Goal: Information Seeking & Learning: Learn about a topic

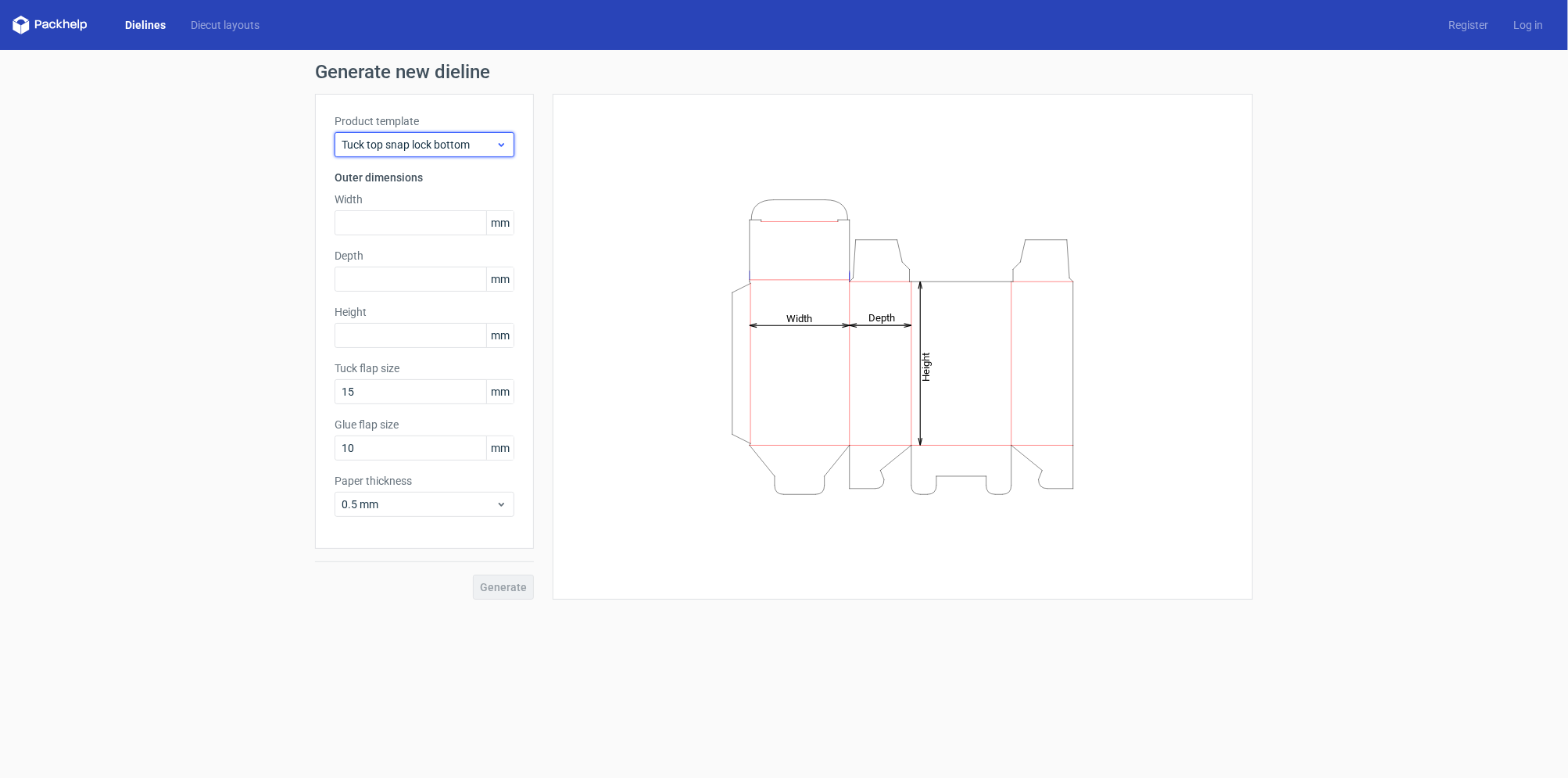
click at [451, 144] on span "Tuck top snap lock bottom" at bounding box center [419, 145] width 154 height 16
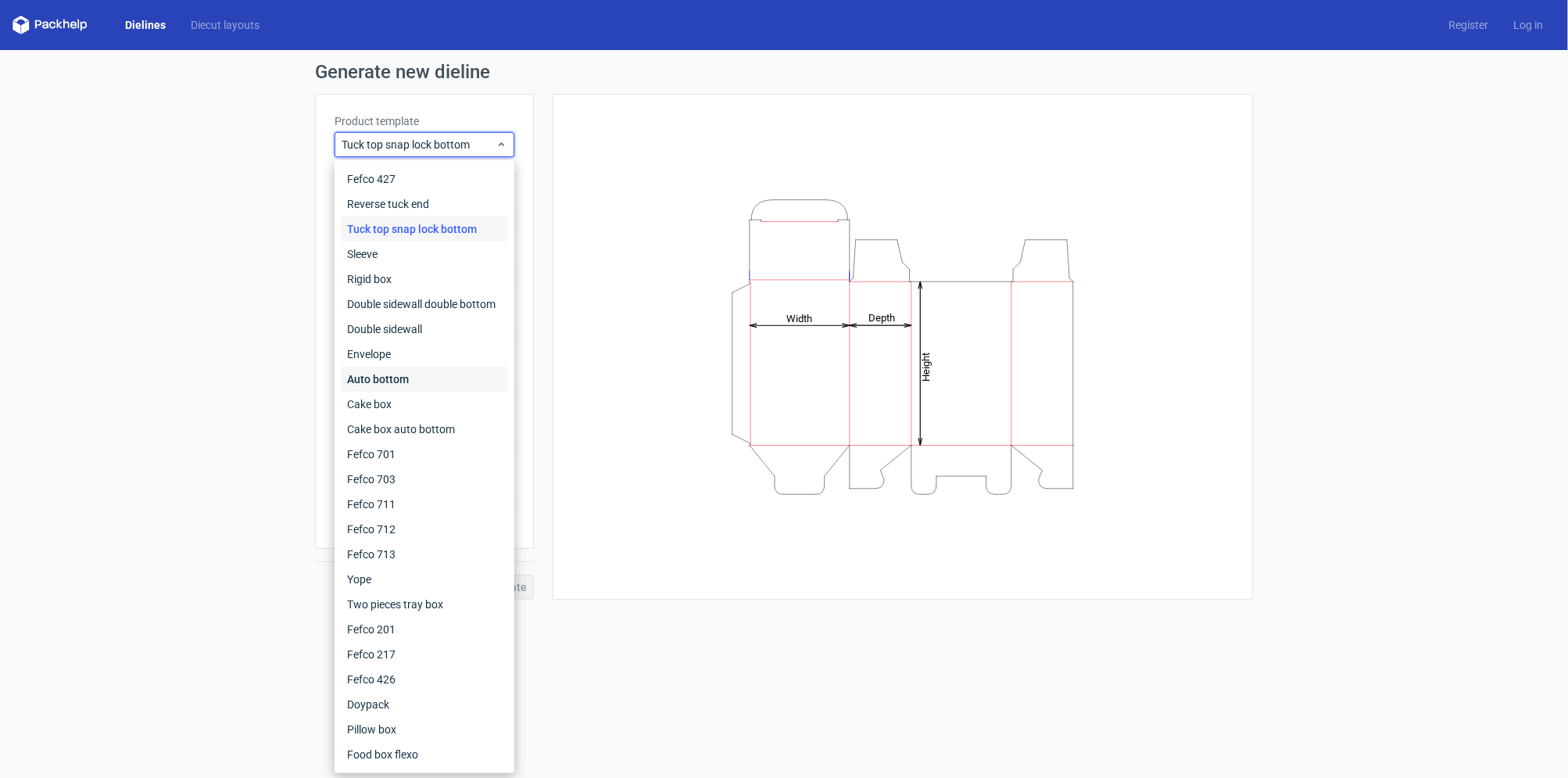
click at [429, 387] on div "Auto bottom" at bounding box center [424, 380] width 167 height 25
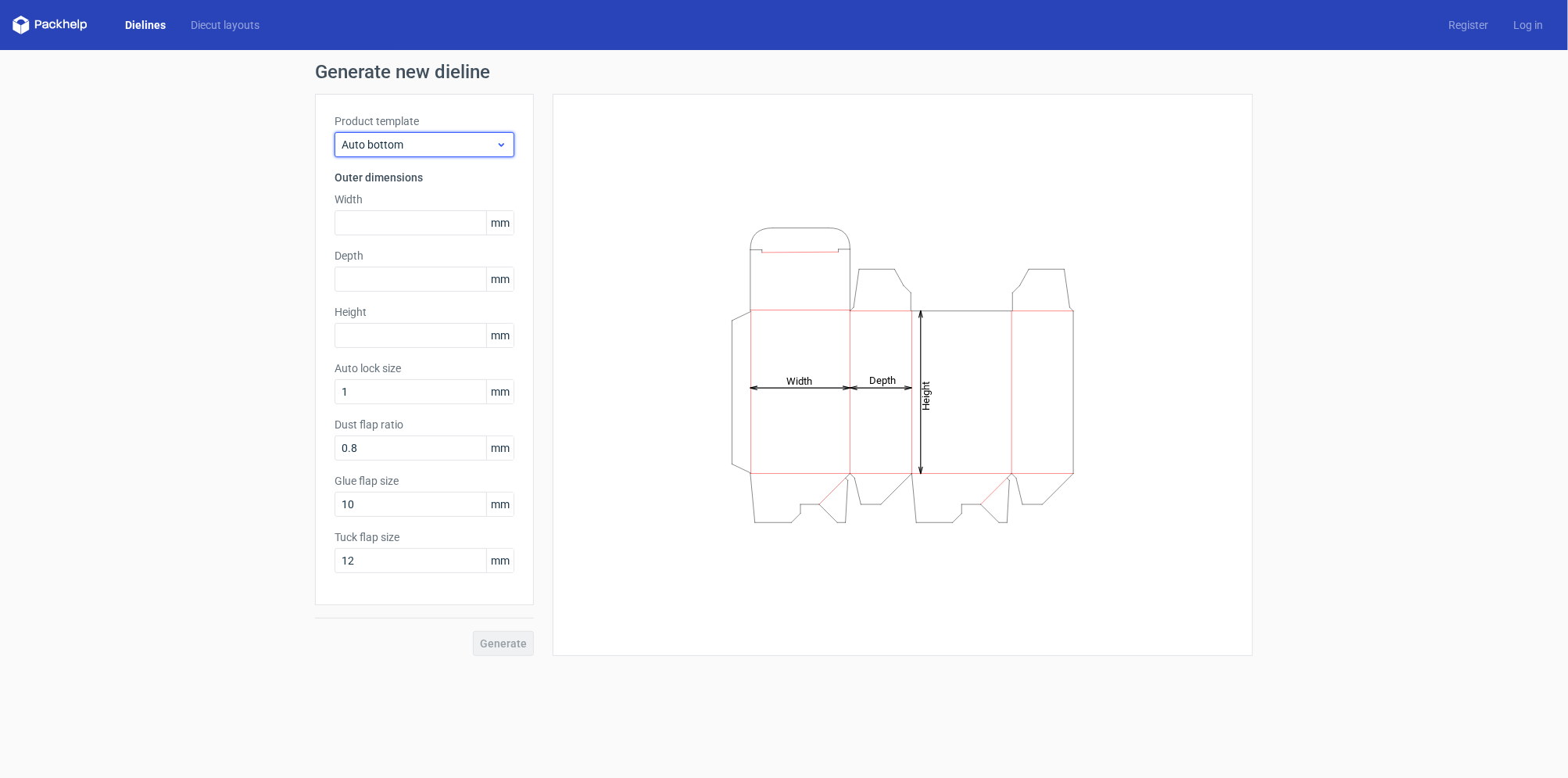
click at [453, 140] on span "Auto bottom" at bounding box center [419, 145] width 154 height 16
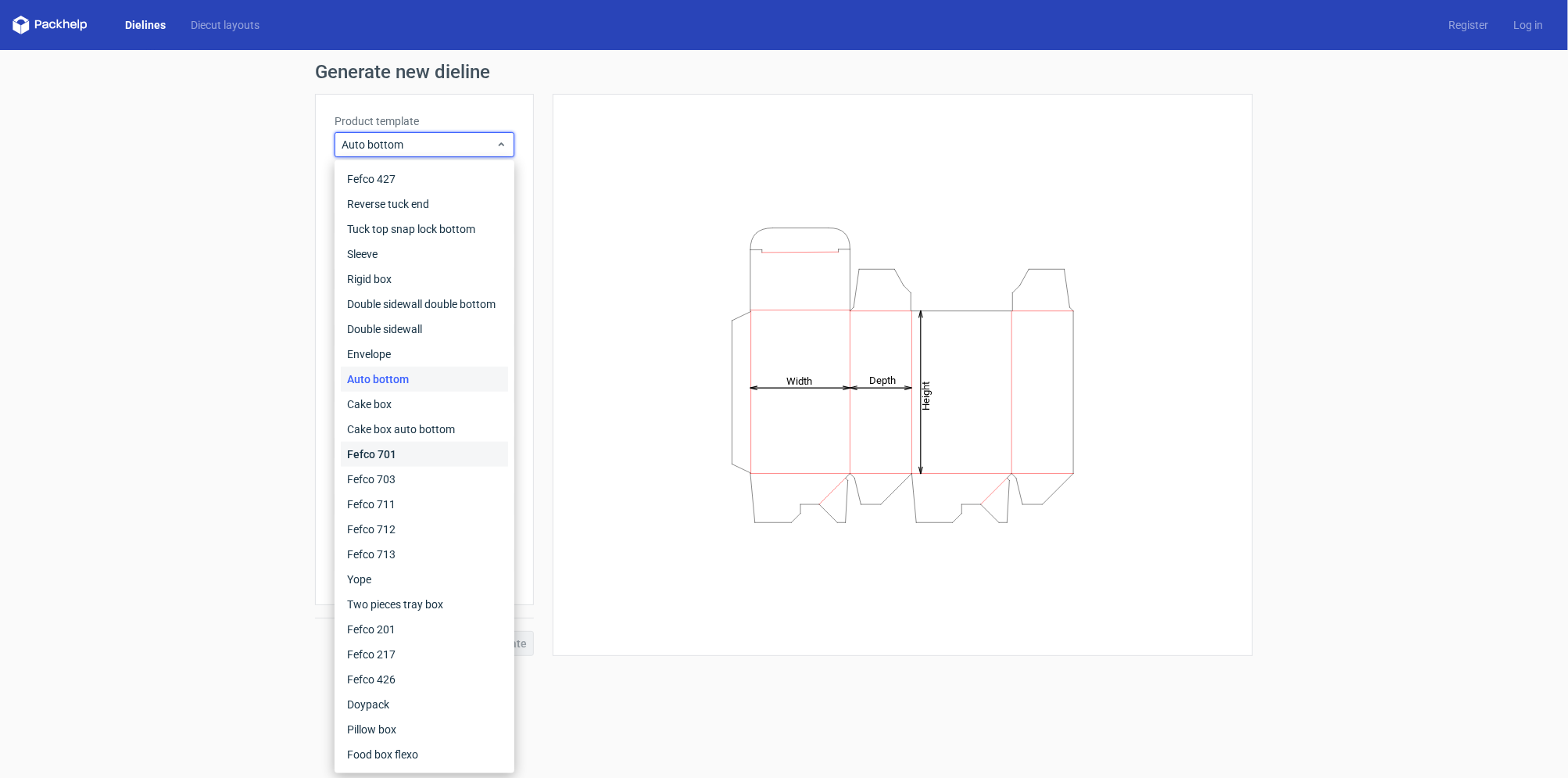
click at [423, 443] on div "Fefco 701" at bounding box center [424, 454] width 167 height 25
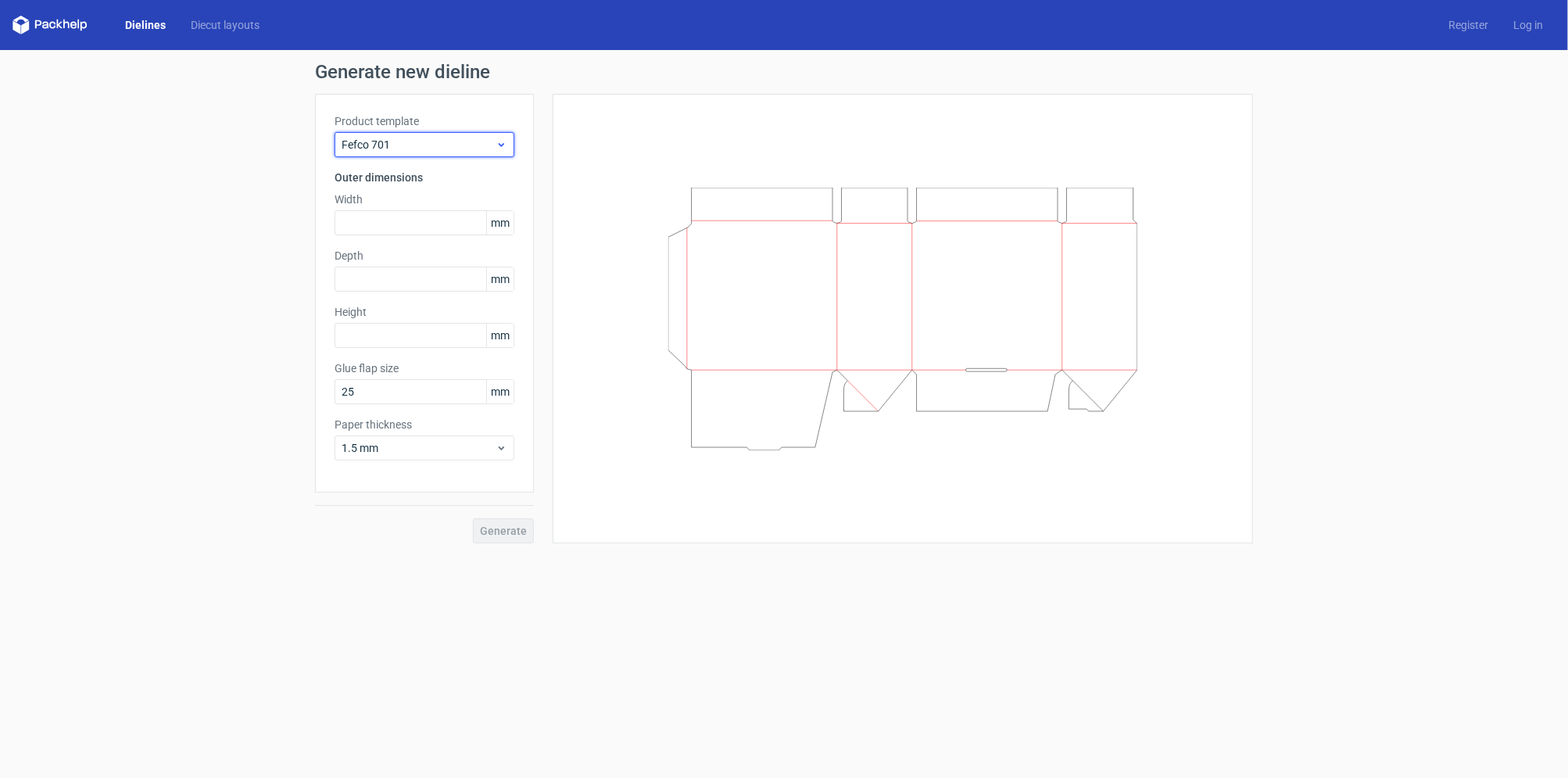
click at [471, 146] on span "Fefco 701" at bounding box center [419, 145] width 154 height 16
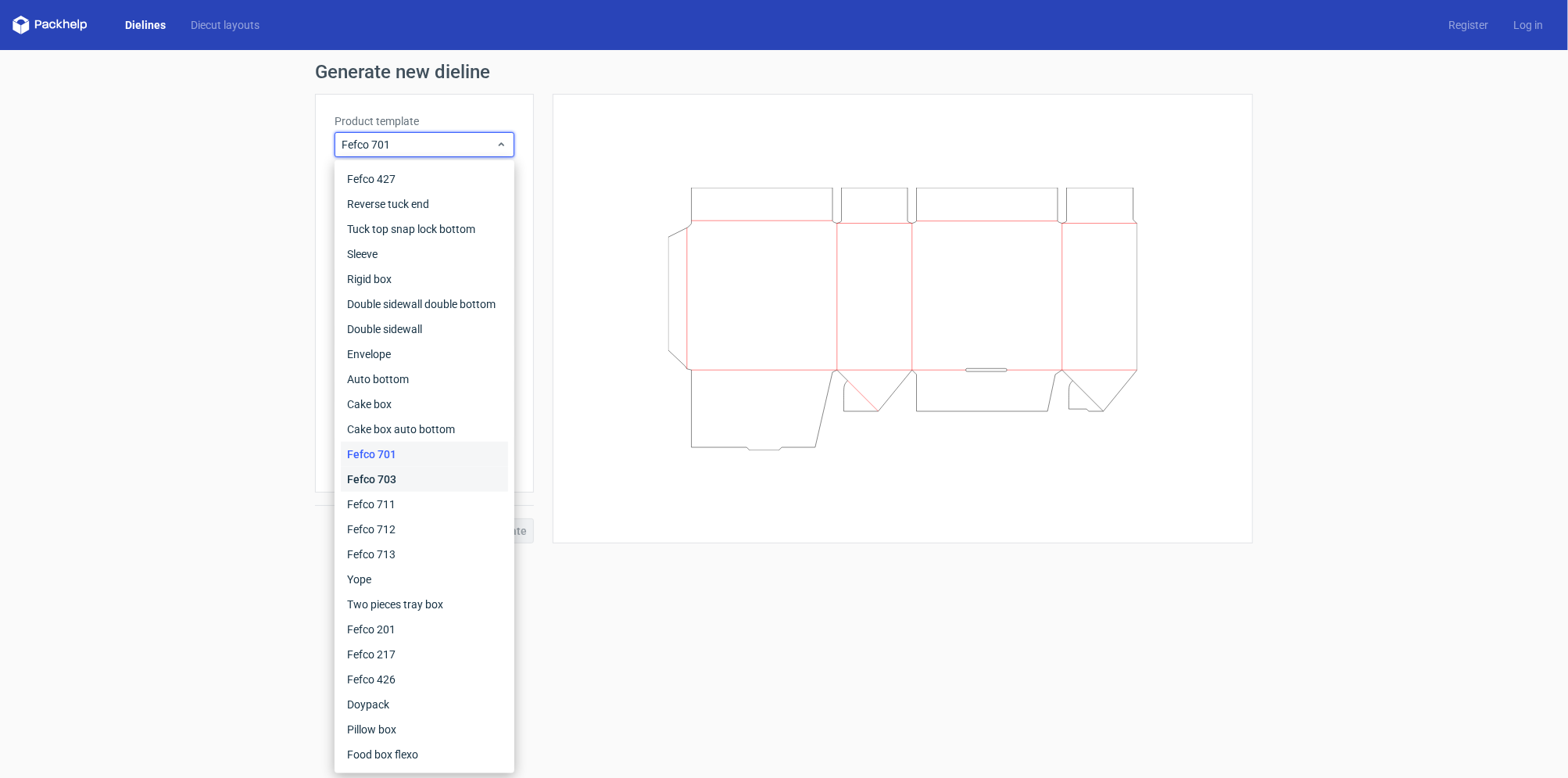
click at [447, 481] on div "Fefco 703" at bounding box center [424, 480] width 167 height 25
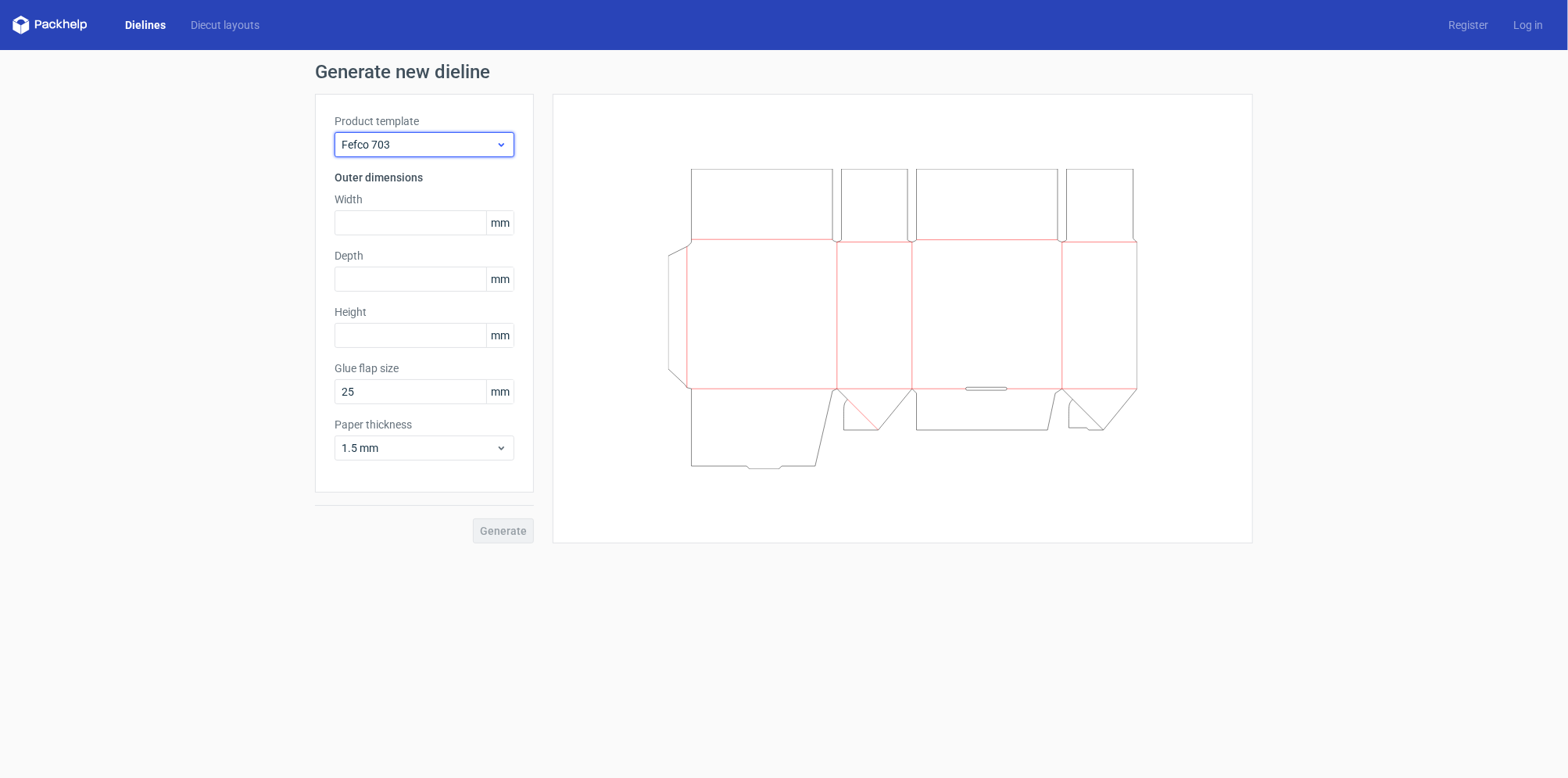
click at [476, 144] on span "Fefco 703" at bounding box center [419, 145] width 154 height 16
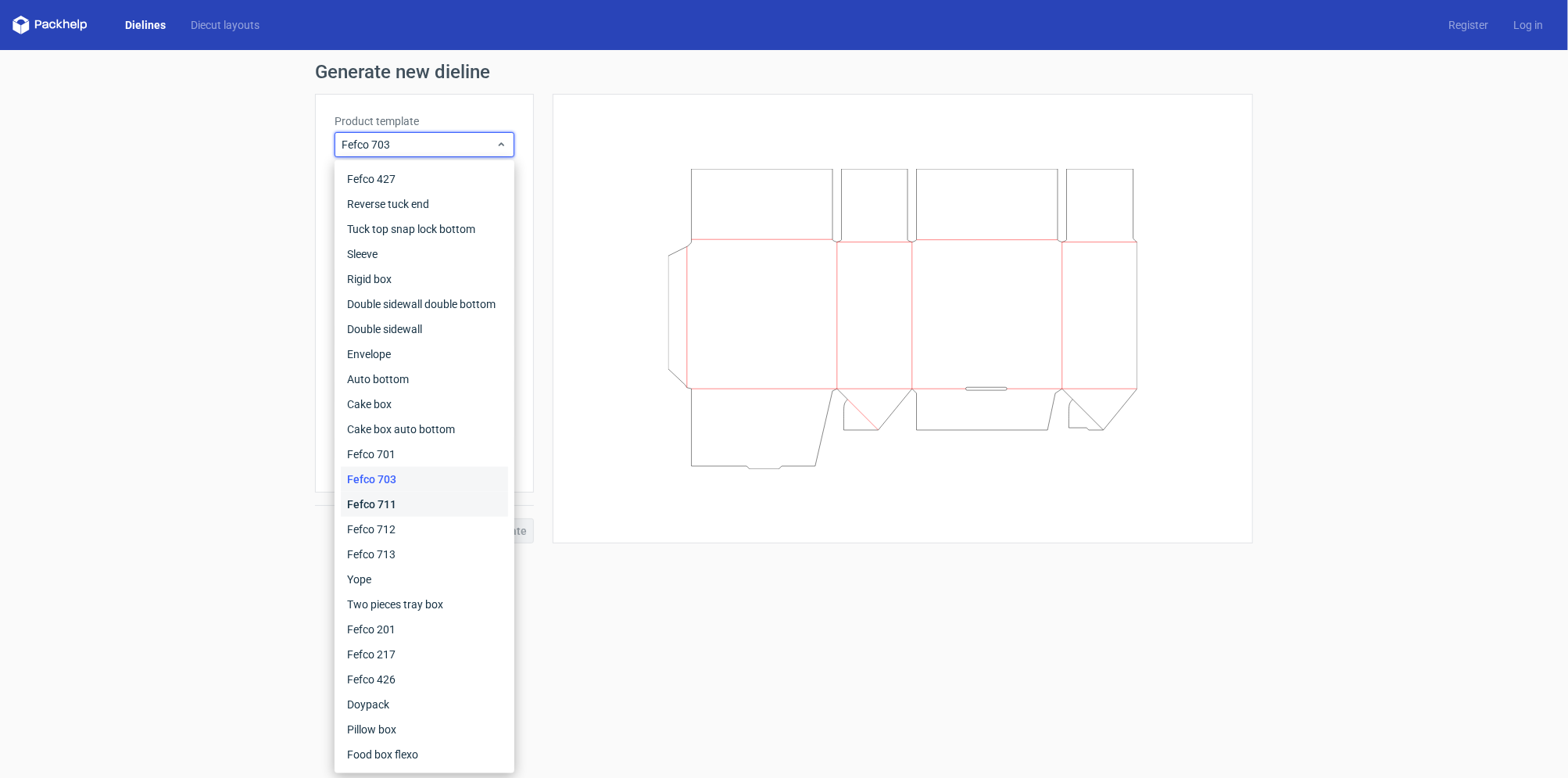
drag, startPoint x: 438, startPoint y: 500, endPoint x: 441, endPoint y: 466, distance: 34.1
click at [439, 500] on div "Fefco 711" at bounding box center [424, 504] width 167 height 25
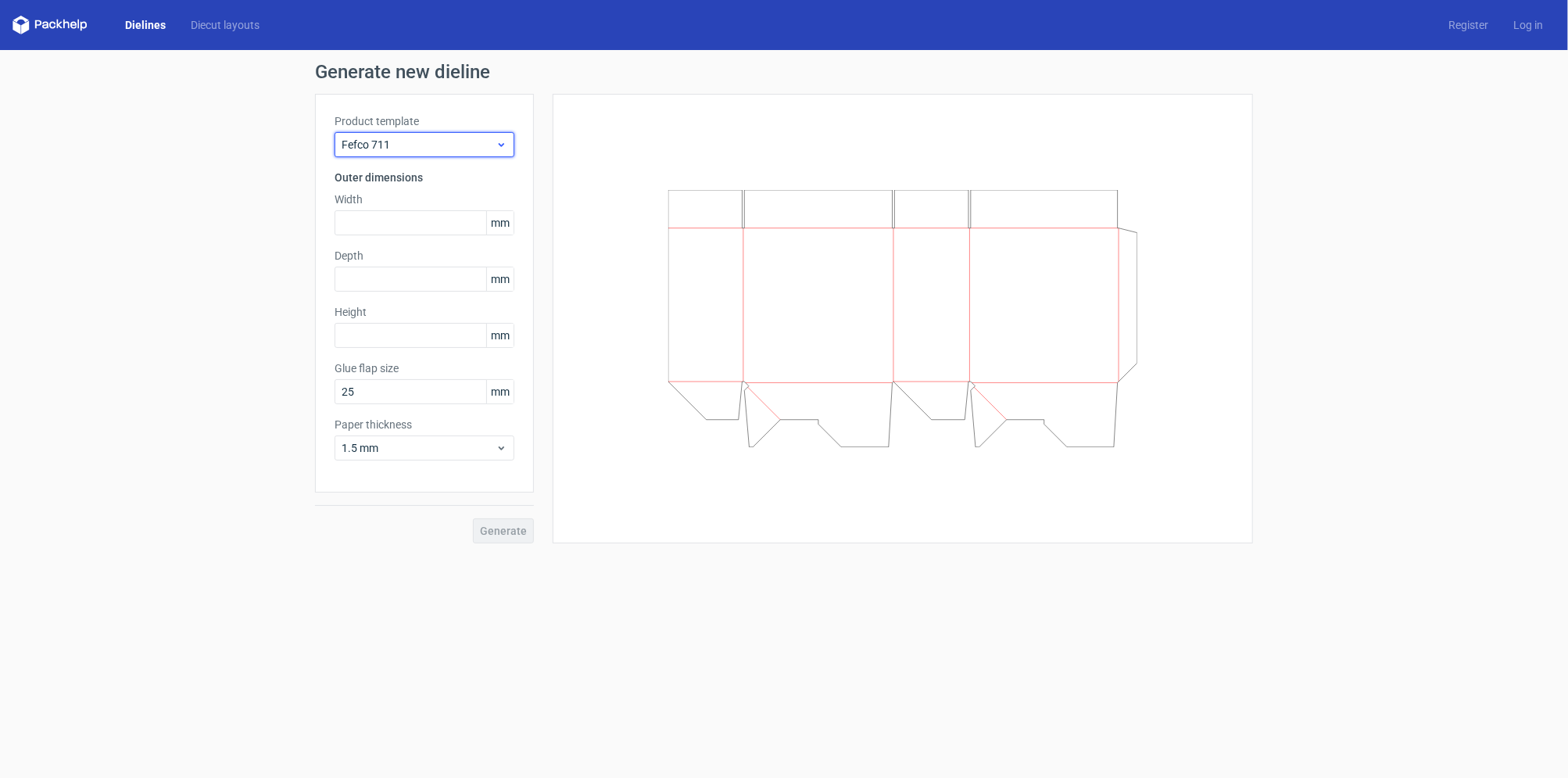
click at [483, 149] on span "Fefco 711" at bounding box center [419, 145] width 154 height 16
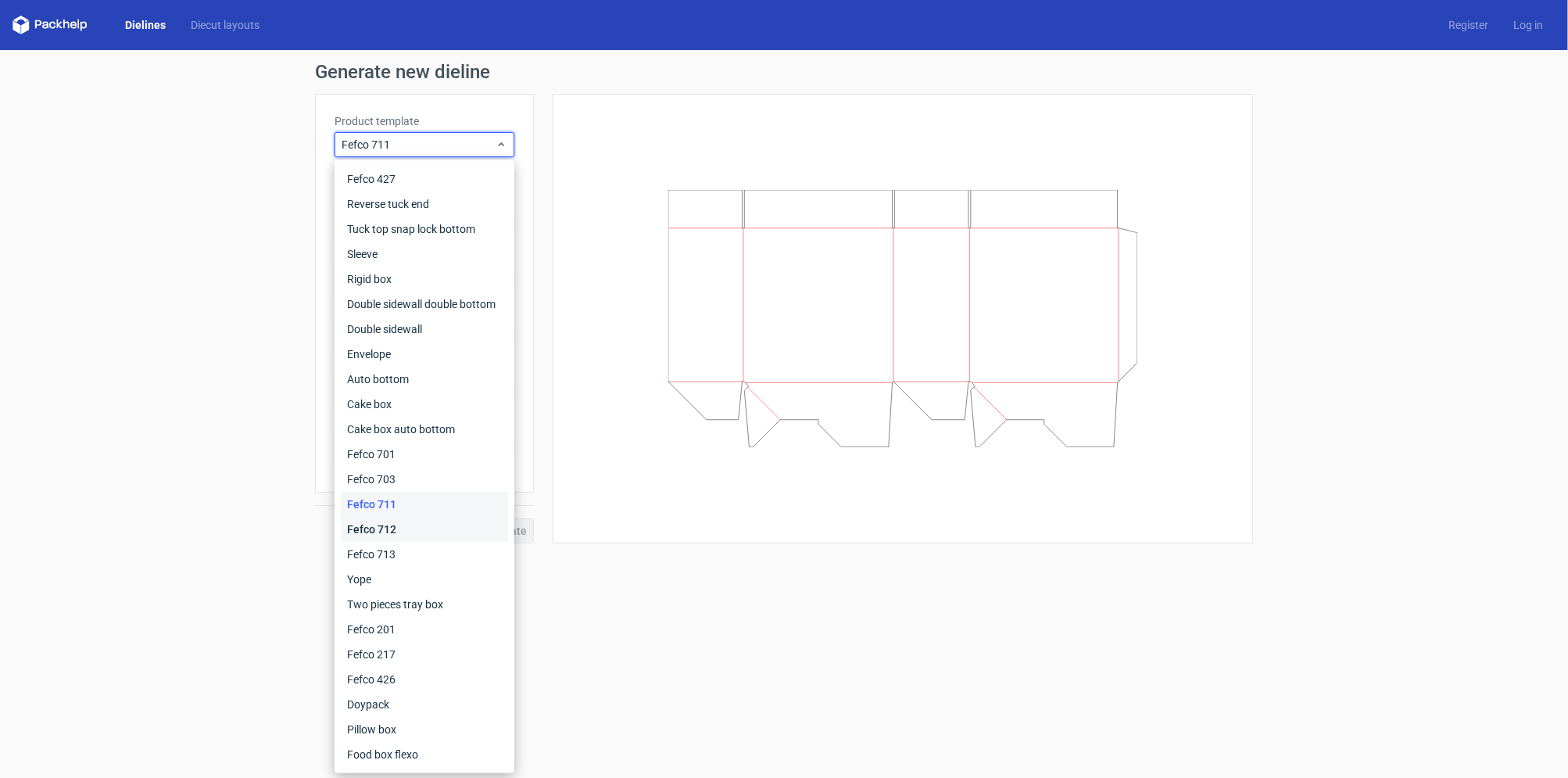
click at [438, 524] on div "Fefco 712" at bounding box center [424, 530] width 167 height 25
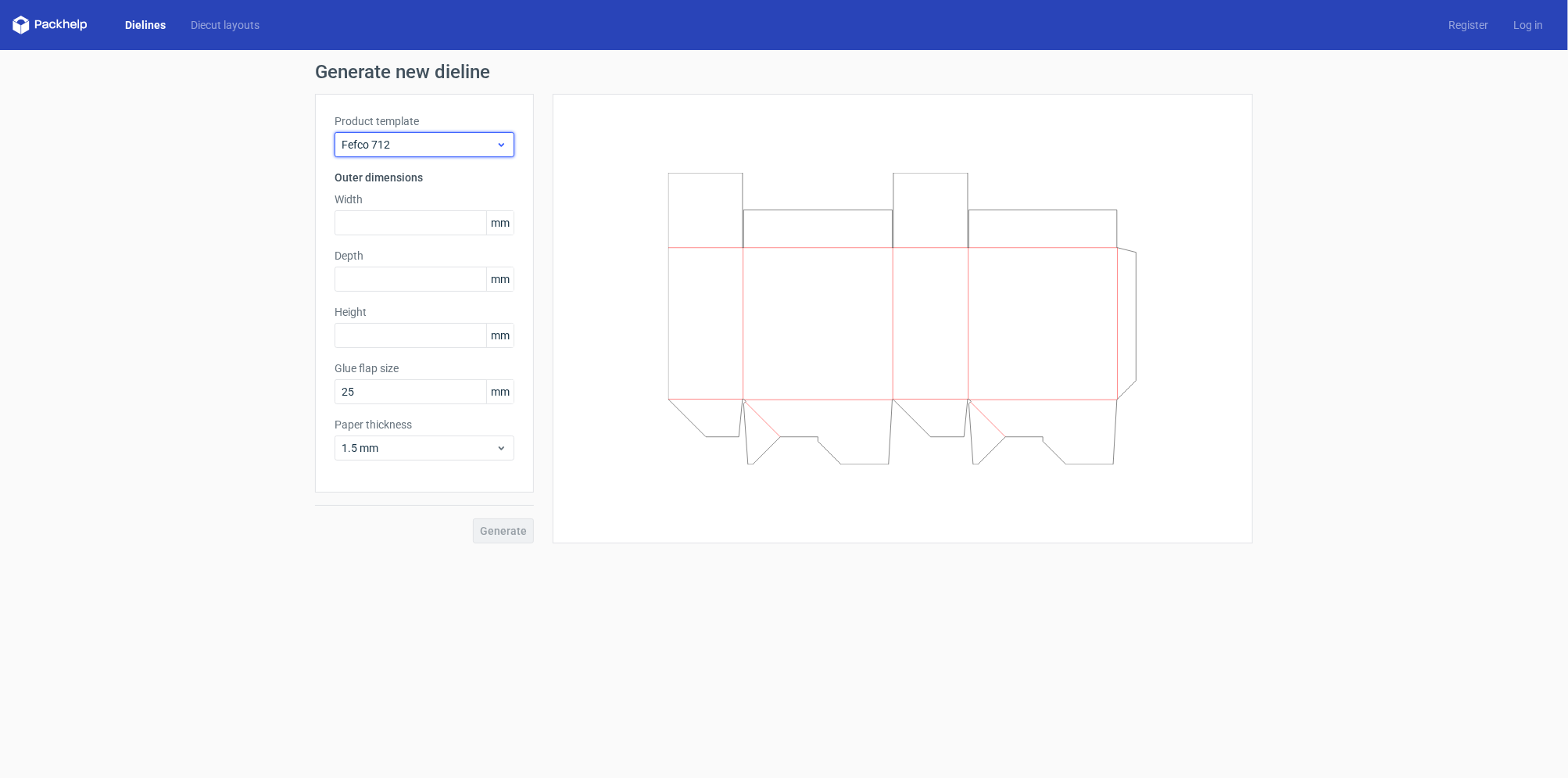
click at [477, 146] on span "Fefco 712" at bounding box center [419, 145] width 154 height 16
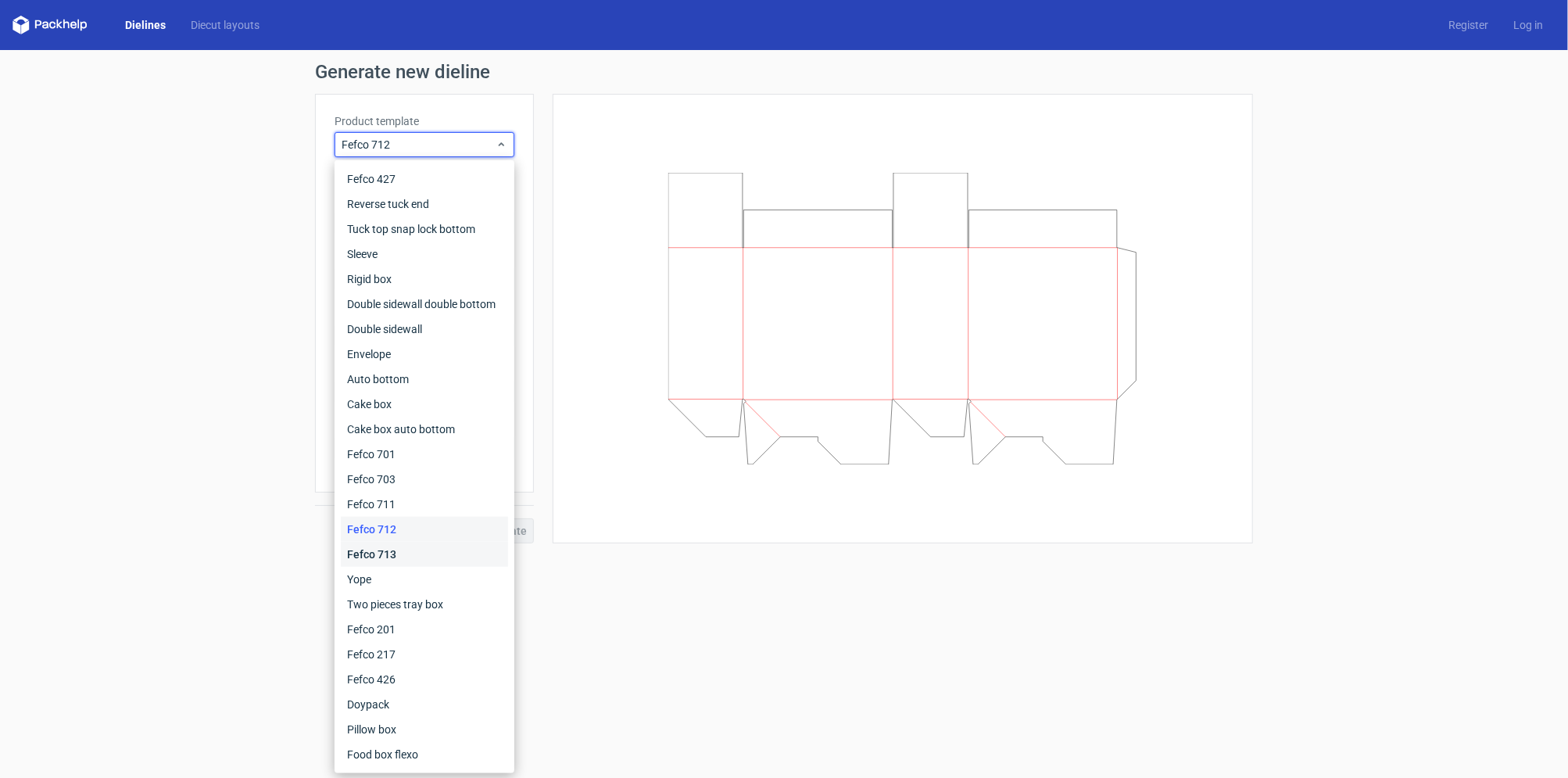
click at [441, 545] on div "Fefco 713" at bounding box center [424, 554] width 167 height 25
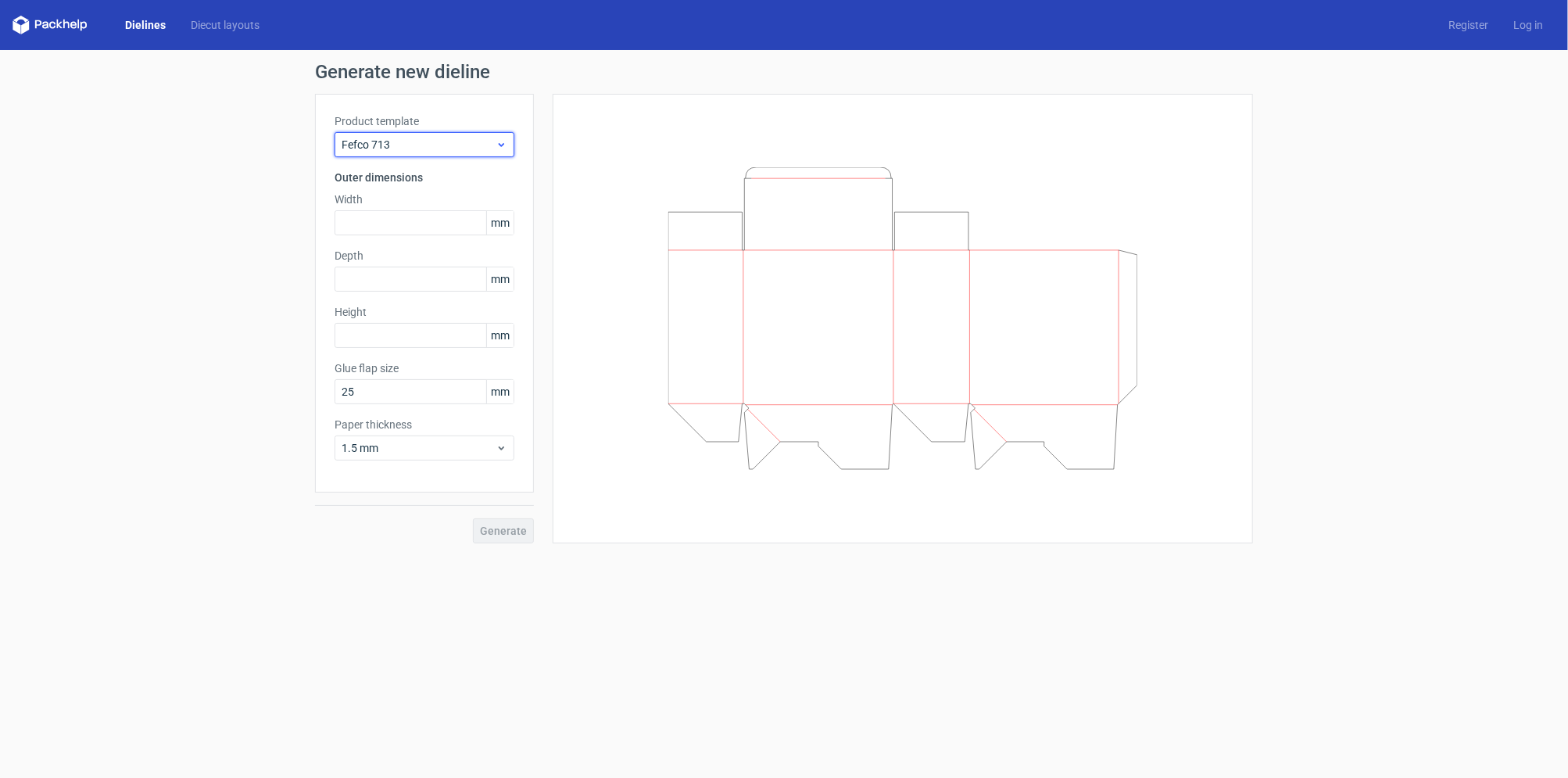
click at [475, 142] on span "Fefco 713" at bounding box center [419, 145] width 154 height 16
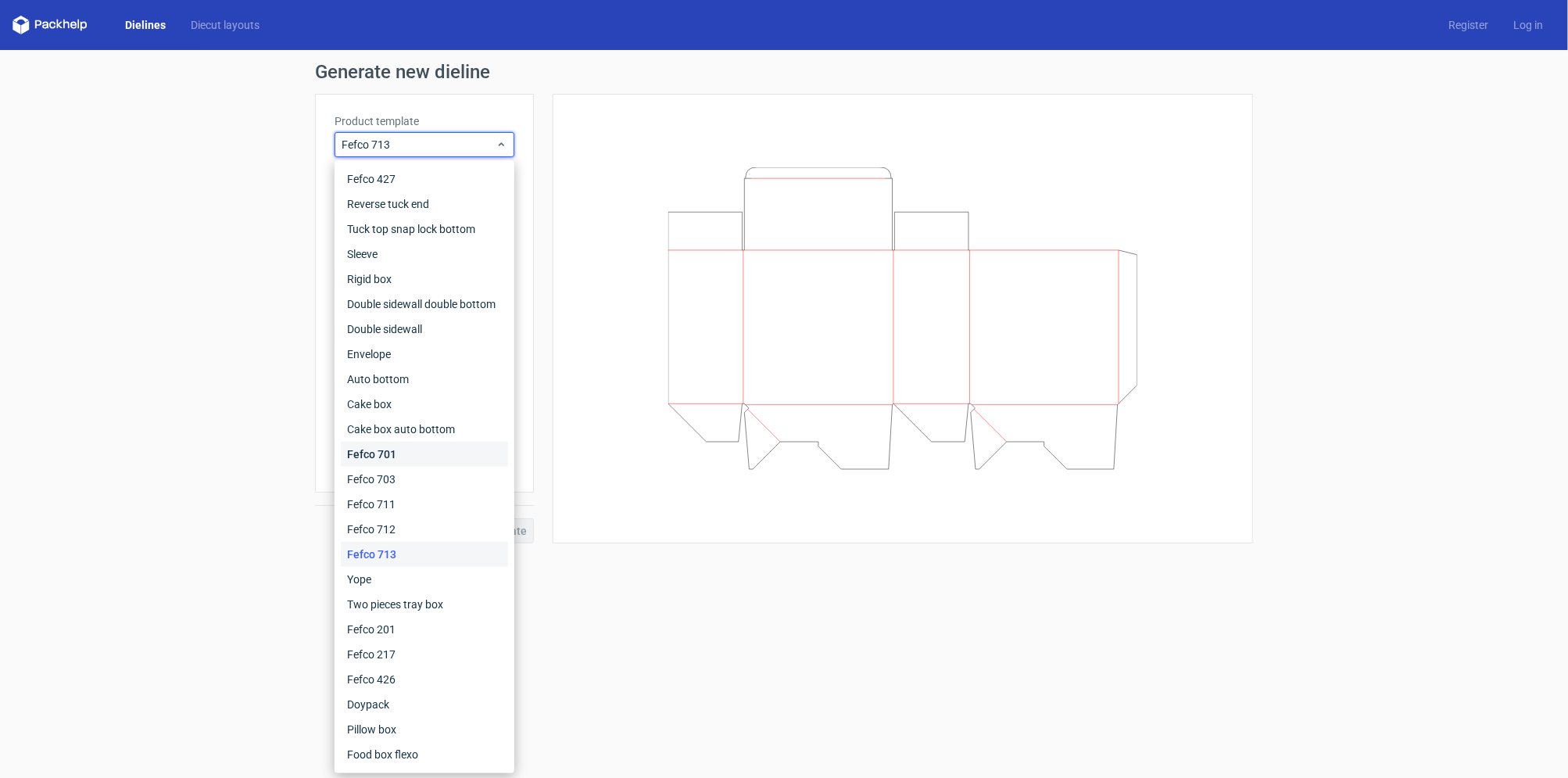
click at [438, 456] on div "Fefco 701" at bounding box center [424, 454] width 167 height 25
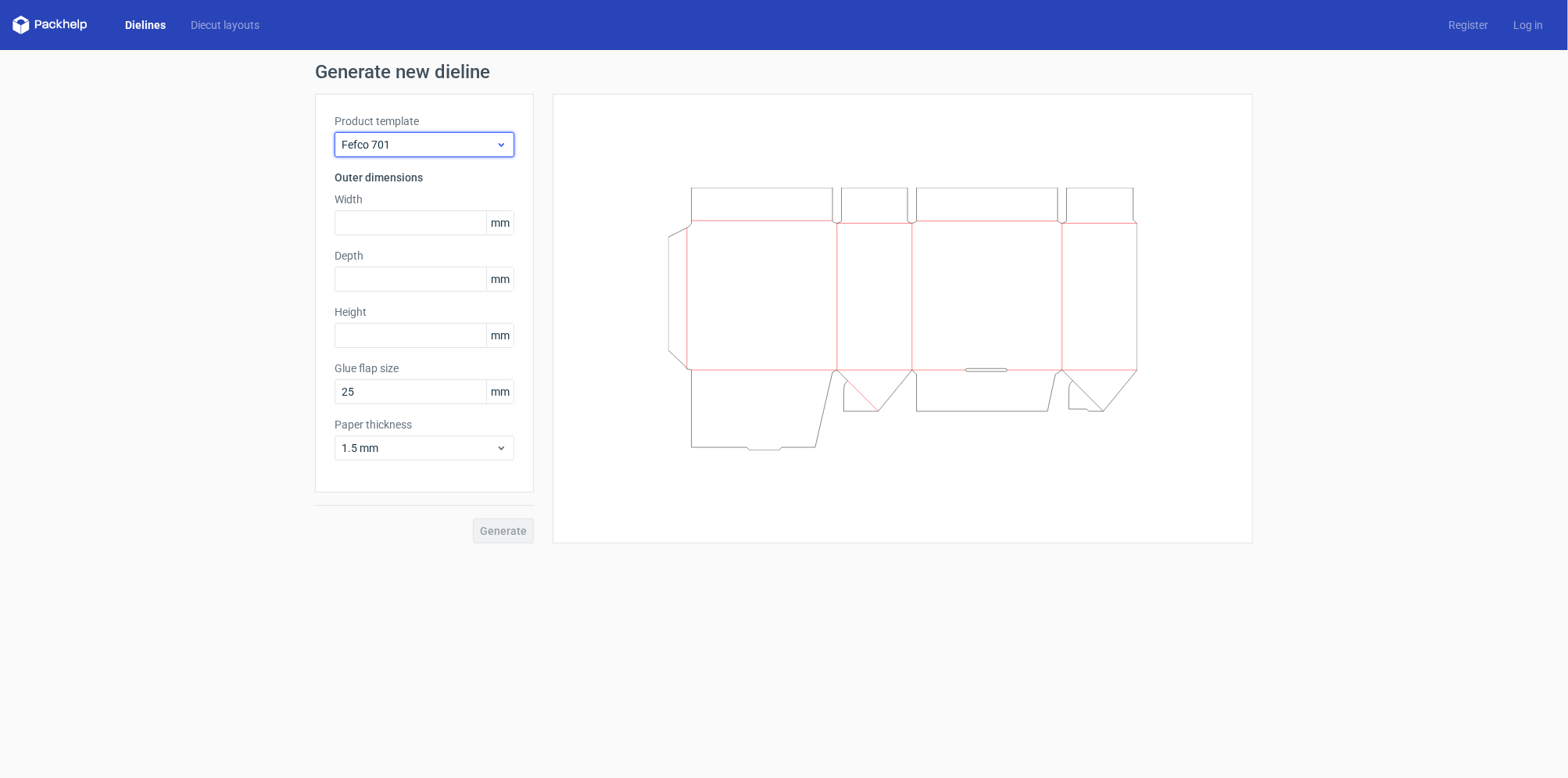
click at [476, 141] on span "Fefco 701" at bounding box center [419, 145] width 154 height 16
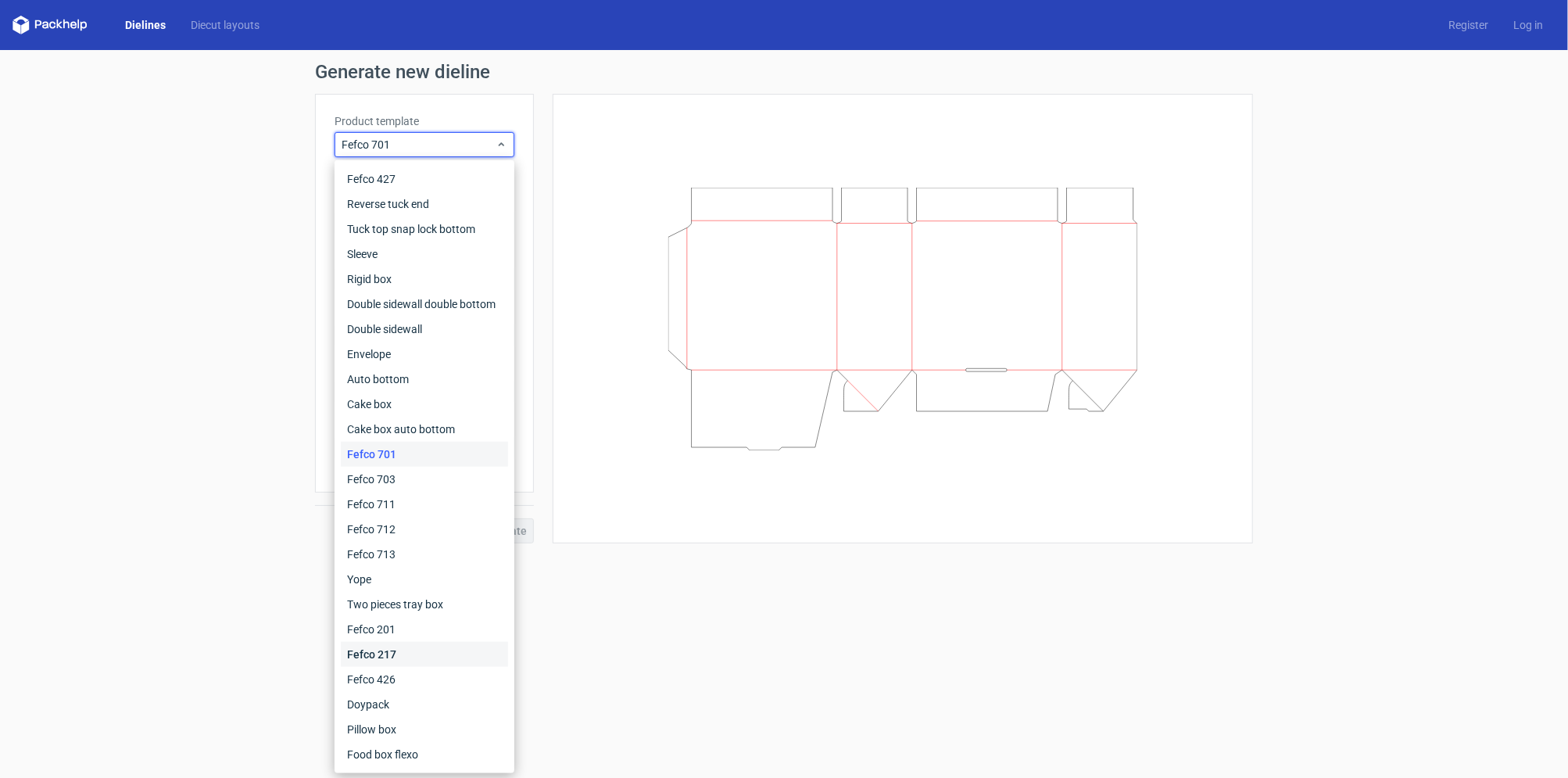
click at [446, 653] on div "Fefco 217" at bounding box center [424, 655] width 167 height 25
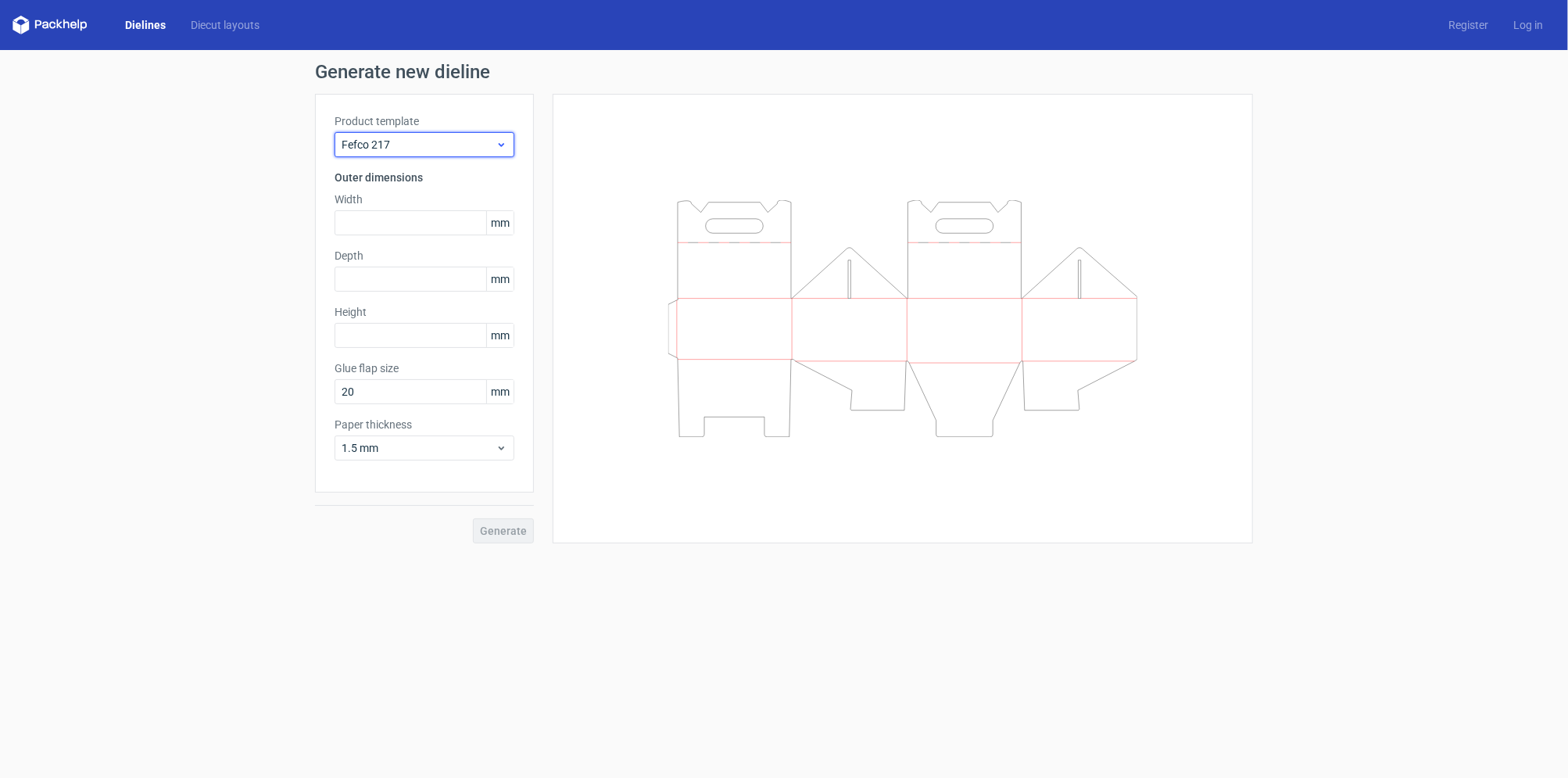
click at [471, 134] on div "Fefco 217" at bounding box center [424, 145] width 180 height 25
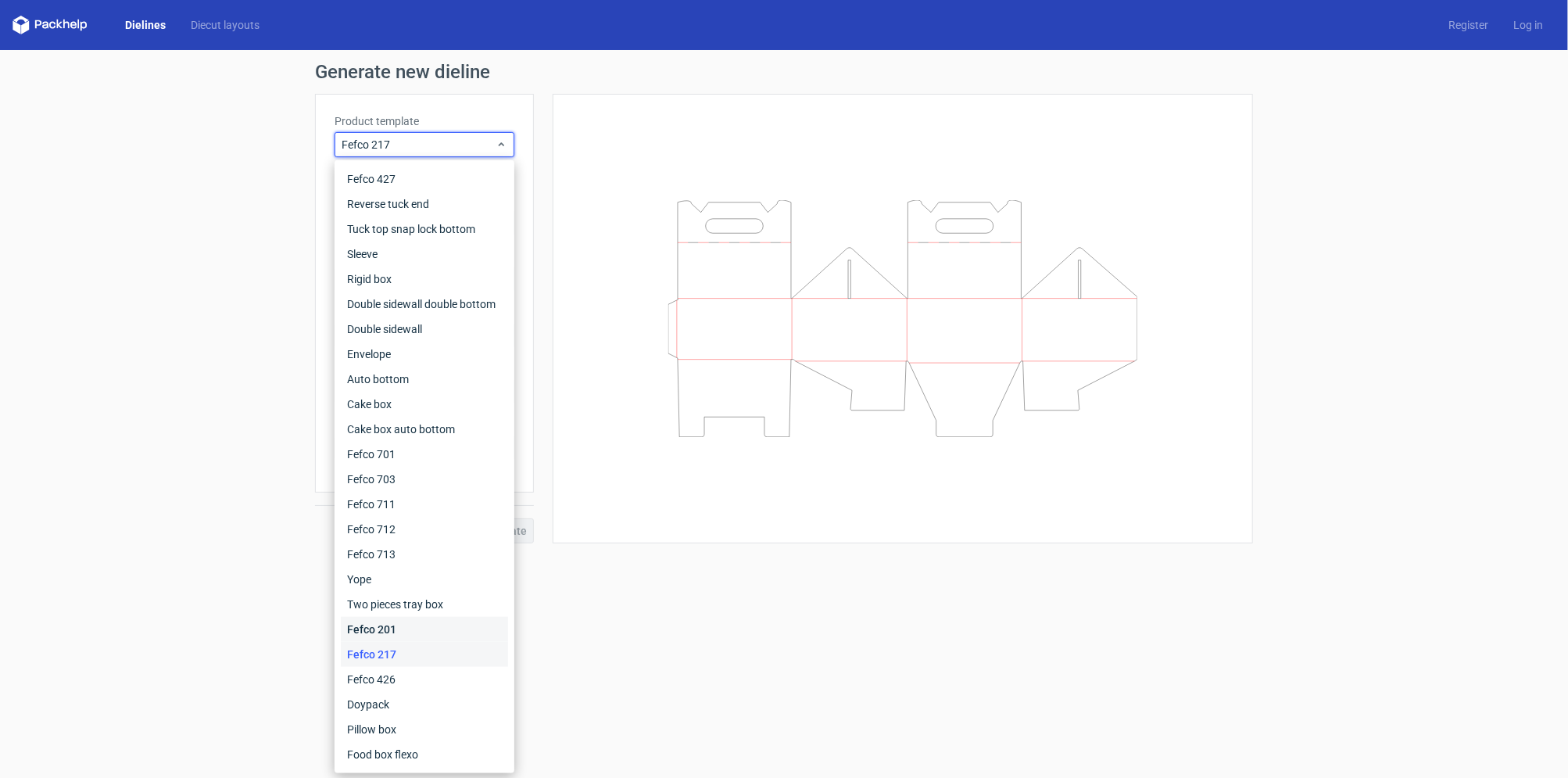
click at [431, 631] on div "Fefco 201" at bounding box center [424, 630] width 167 height 25
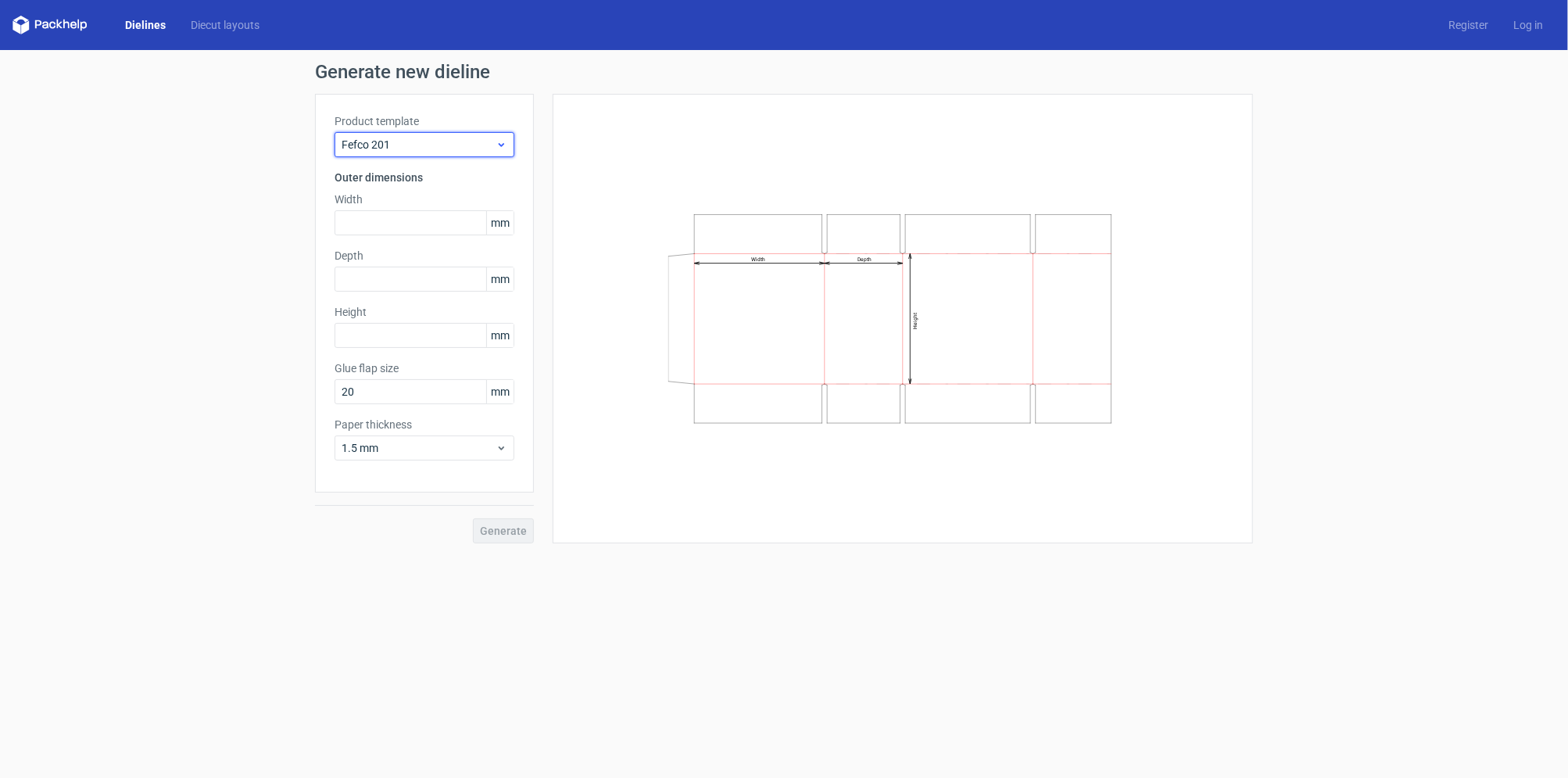
click at [489, 144] on span "Fefco 201" at bounding box center [419, 145] width 154 height 16
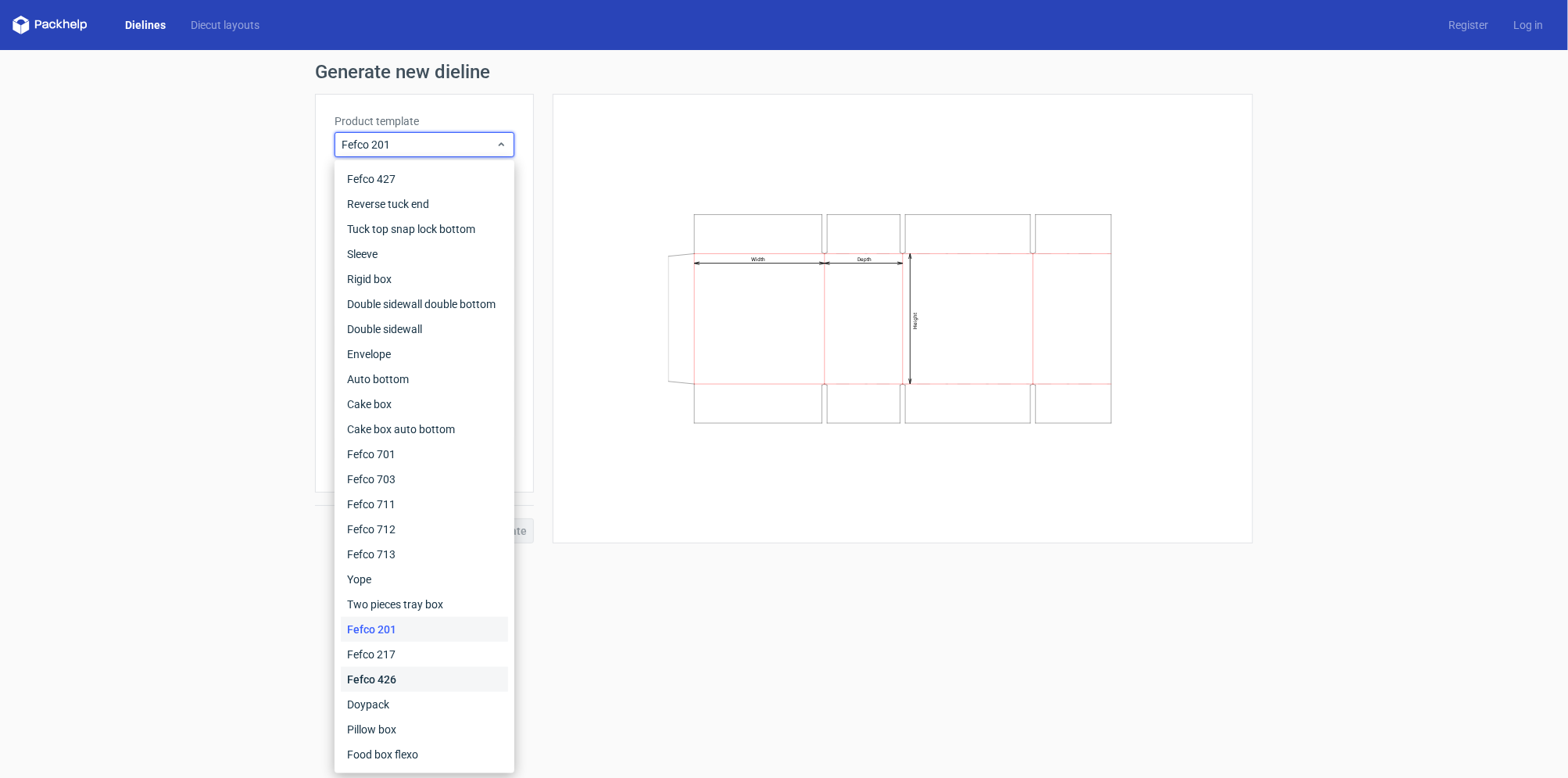
click at [438, 672] on div "Fefco 426" at bounding box center [424, 680] width 167 height 25
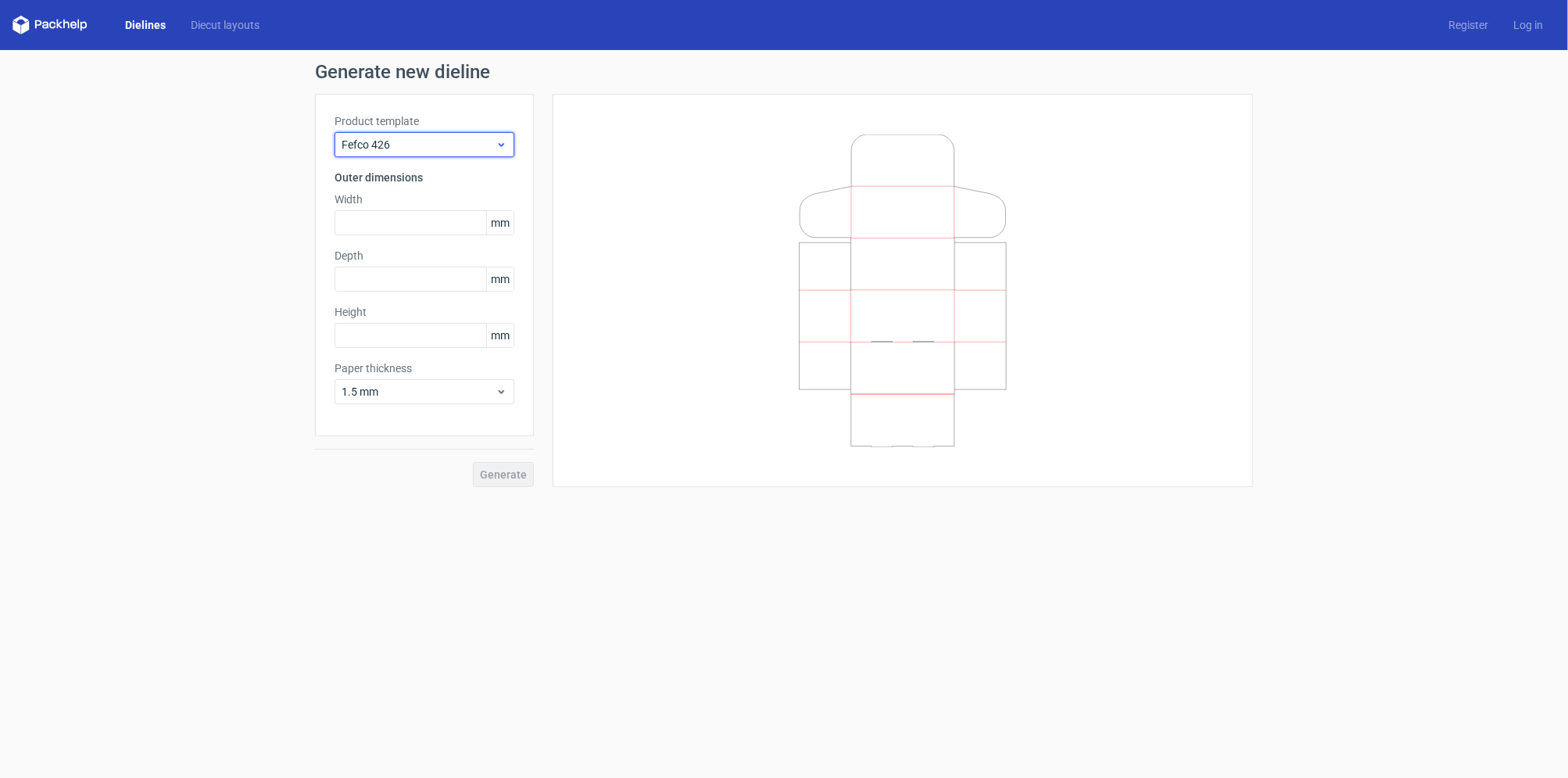
click at [487, 137] on span "Fefco 426" at bounding box center [419, 145] width 154 height 16
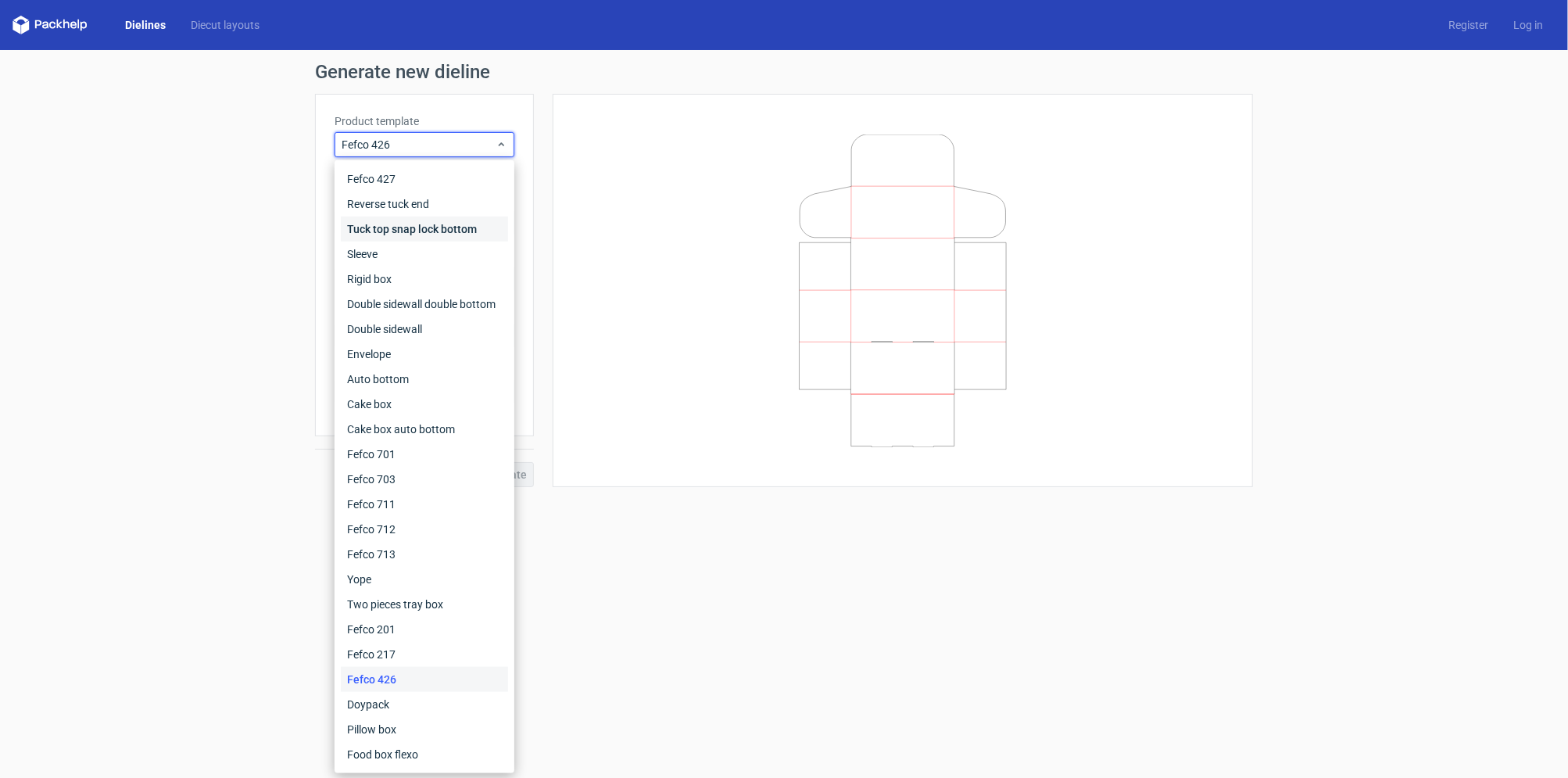
click at [457, 231] on div "Tuck top snap lock bottom" at bounding box center [424, 229] width 167 height 25
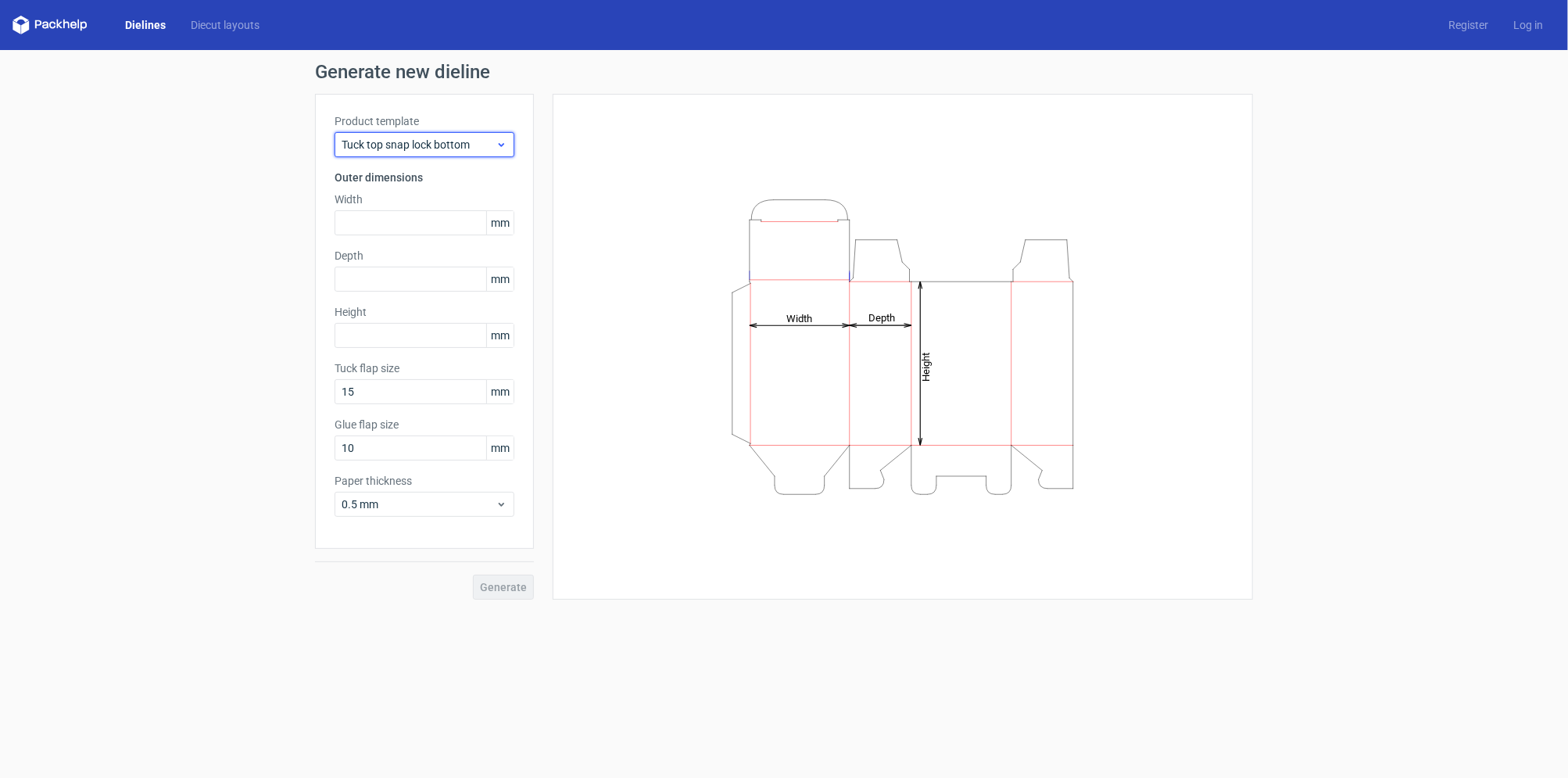
click at [474, 136] on div "Tuck top snap lock bottom" at bounding box center [424, 145] width 180 height 25
